Goal: Task Accomplishment & Management: Check status

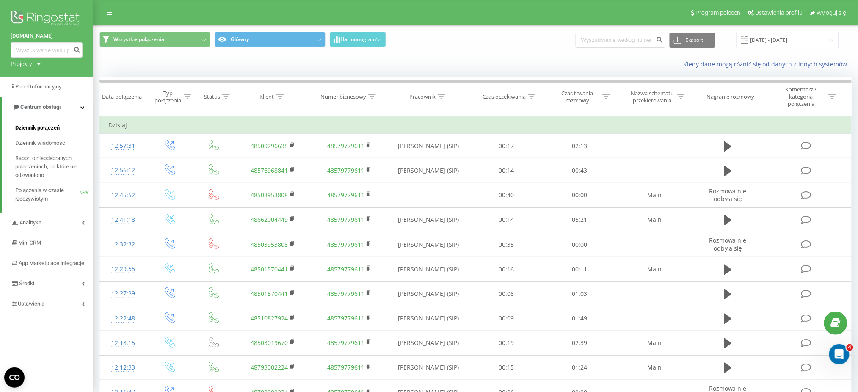
click at [47, 128] on span "Dziennik połączeń" at bounding box center [37, 128] width 44 height 8
